Goal: Task Accomplishment & Management: Use online tool/utility

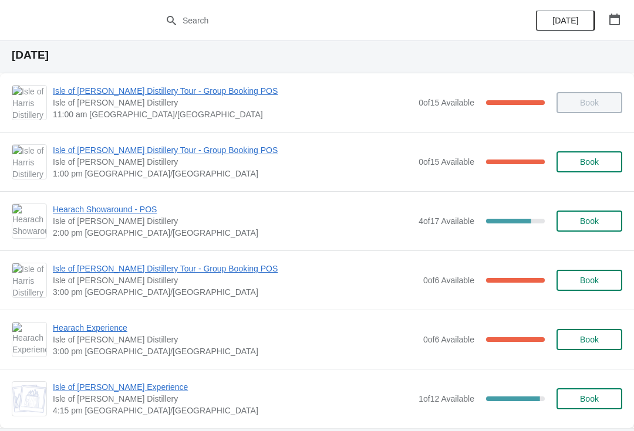
scroll to position [35, 0]
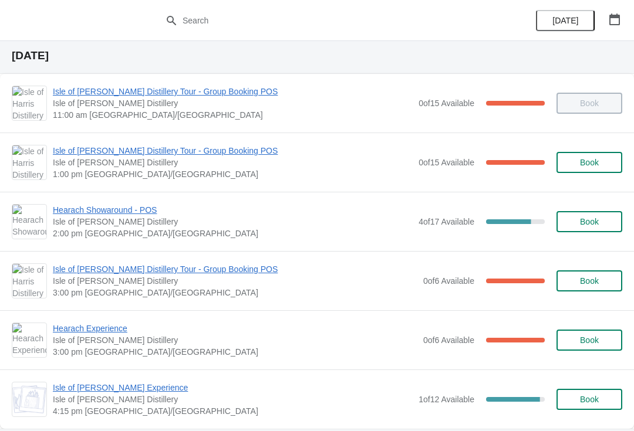
click at [120, 231] on span "2:00 pm [GEOGRAPHIC_DATA]/[GEOGRAPHIC_DATA]" at bounding box center [233, 234] width 360 height 12
click at [299, 326] on span "Hearach Experience" at bounding box center [235, 329] width 364 height 12
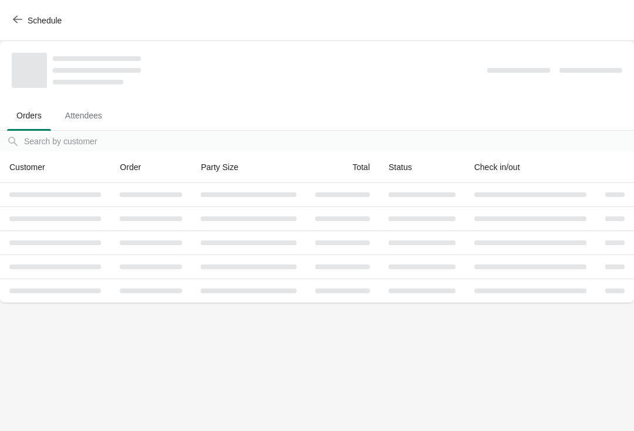
scroll to position [0, 0]
click at [9, 18] on button "Schedule" at bounding box center [38, 20] width 65 height 21
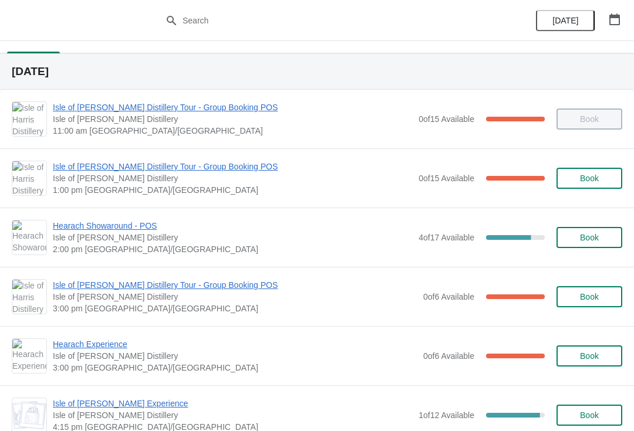
scroll to position [19, 0]
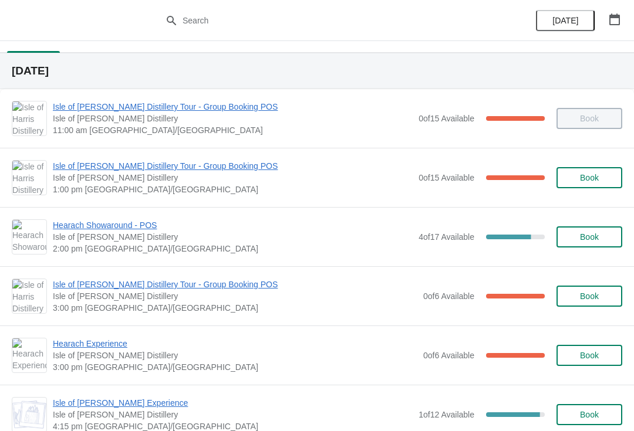
click at [125, 231] on span "Hearach Showaround - POS" at bounding box center [233, 225] width 360 height 12
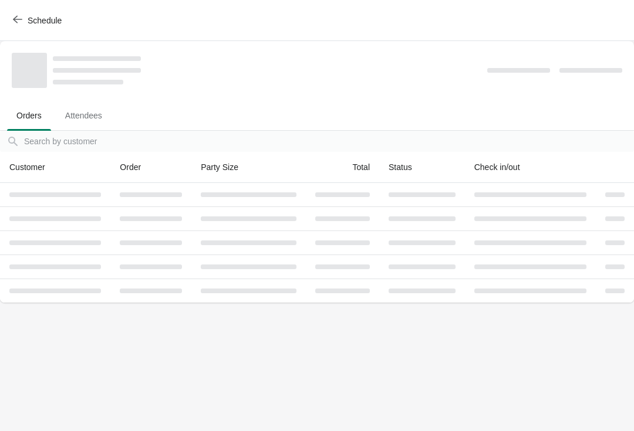
scroll to position [0, 0]
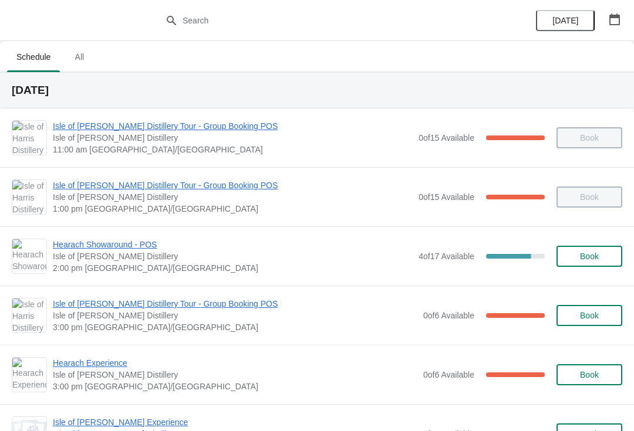
click at [117, 300] on span "Isle of [PERSON_NAME] Distillery Tour - Group Booking POS" at bounding box center [235, 304] width 364 height 12
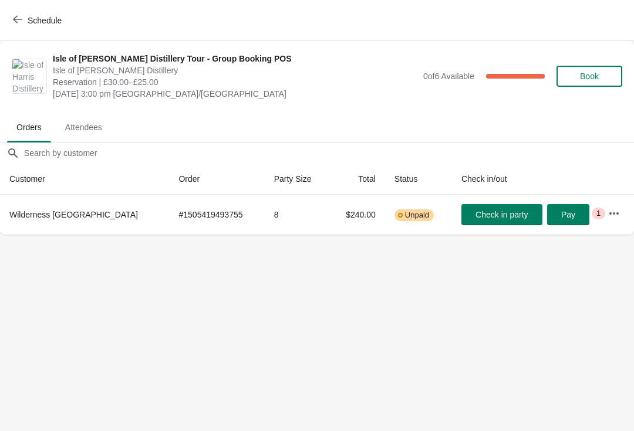
click at [16, 23] on icon "button" at bounding box center [17, 19] width 9 height 9
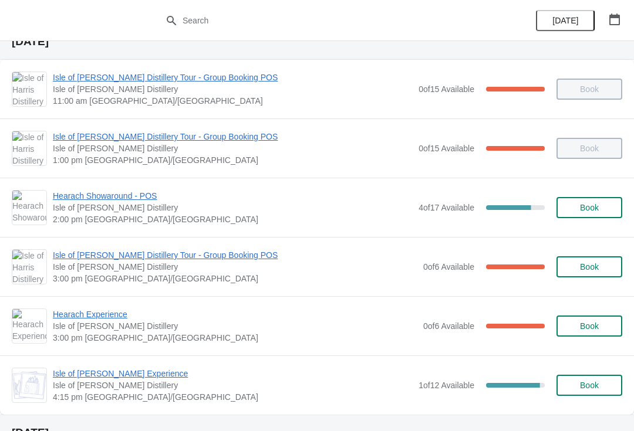
scroll to position [49, 0]
click at [109, 312] on span "Hearach Experience" at bounding box center [235, 314] width 364 height 12
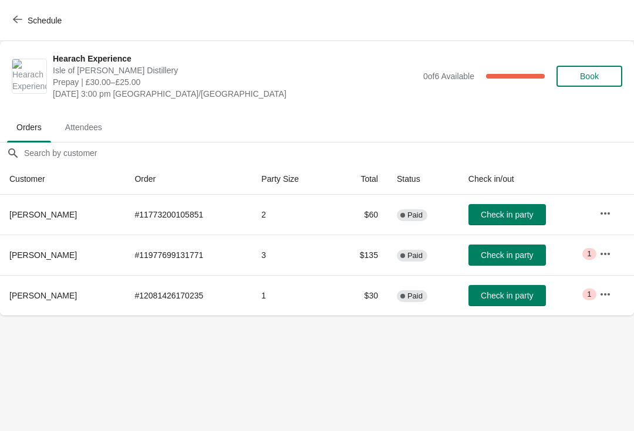
click at [510, 305] on button "Check in party" at bounding box center [506, 295] width 77 height 21
